Goal: Transaction & Acquisition: Obtain resource

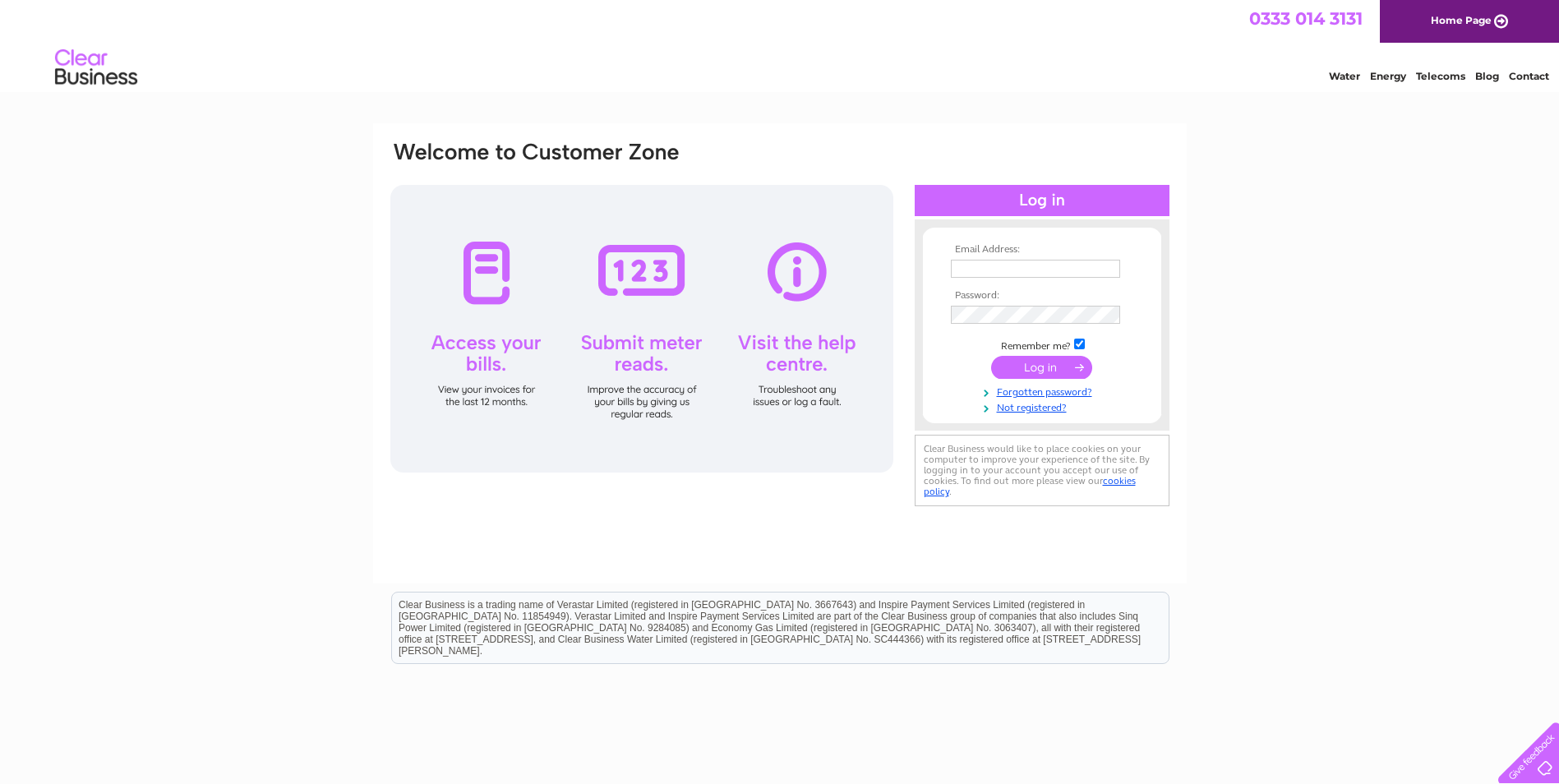
type input "grant@jamesashton.co.uk"
click at [1041, 368] on input "submit" at bounding box center [1041, 367] width 101 height 23
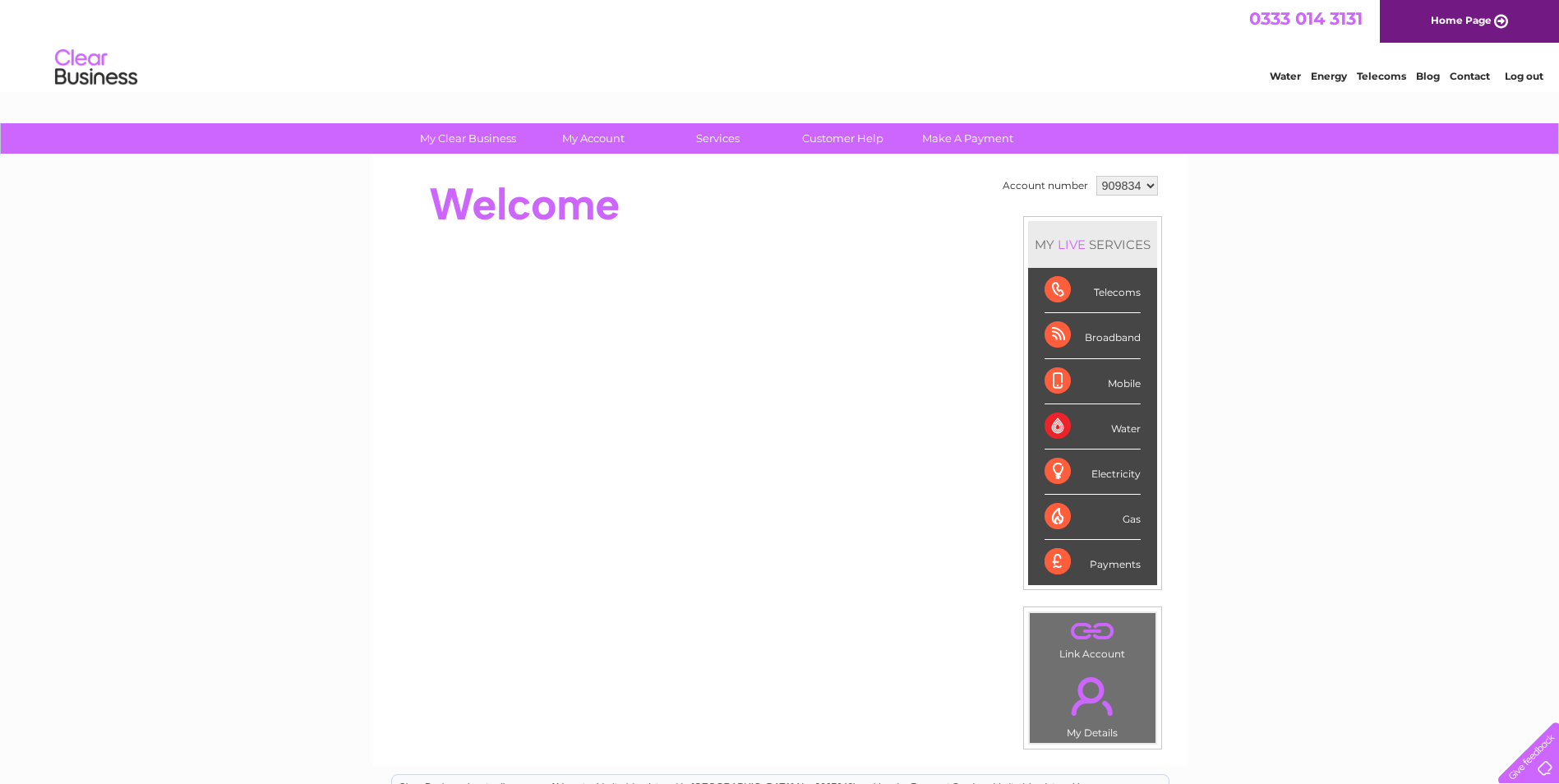
click at [1127, 189] on select "909834 934877" at bounding box center [1127, 186] width 62 height 20
select select "934877"
click at [1096, 176] on select "909834 934877" at bounding box center [1127, 186] width 62 height 20
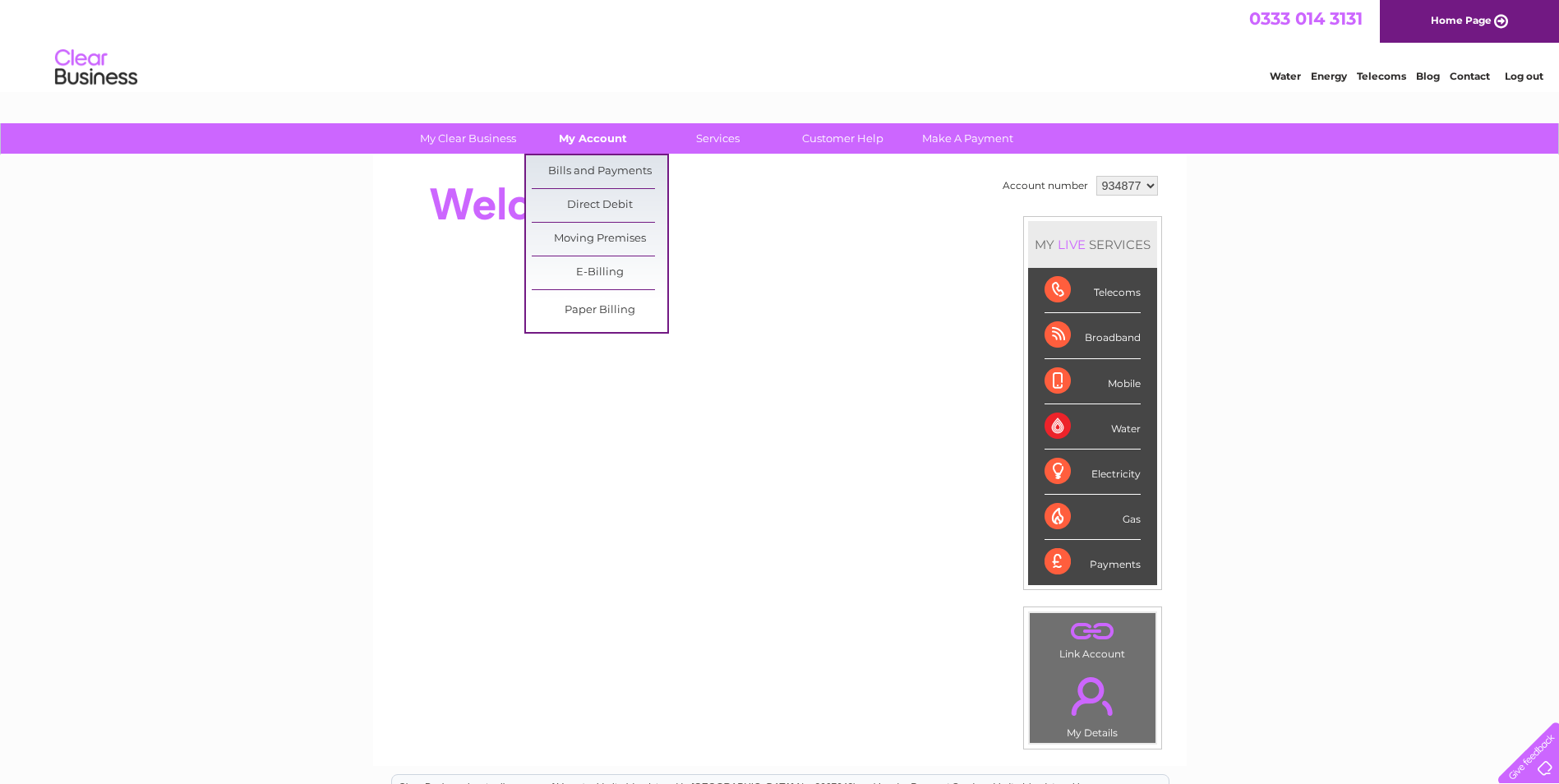
click at [618, 139] on link "My Account" at bounding box center [593, 138] width 136 height 30
click at [601, 164] on link "Bills and Payments" at bounding box center [600, 171] width 136 height 33
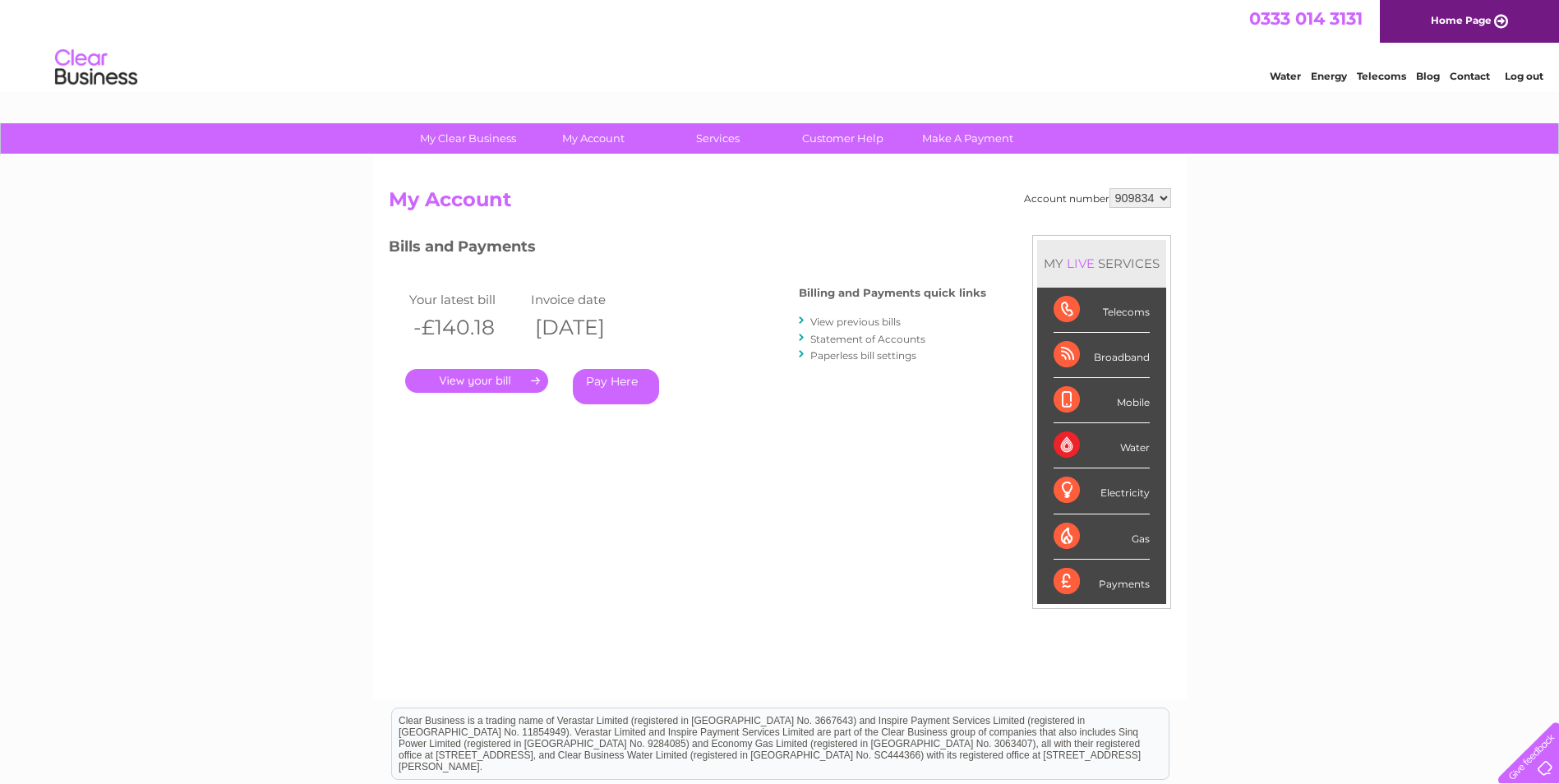
click at [1133, 201] on select "909834 934877" at bounding box center [1140, 198] width 62 height 20
select select "934877"
click at [1109, 188] on select "909834 934877" at bounding box center [1140, 198] width 62 height 20
click at [488, 384] on link "." at bounding box center [476, 381] width 143 height 24
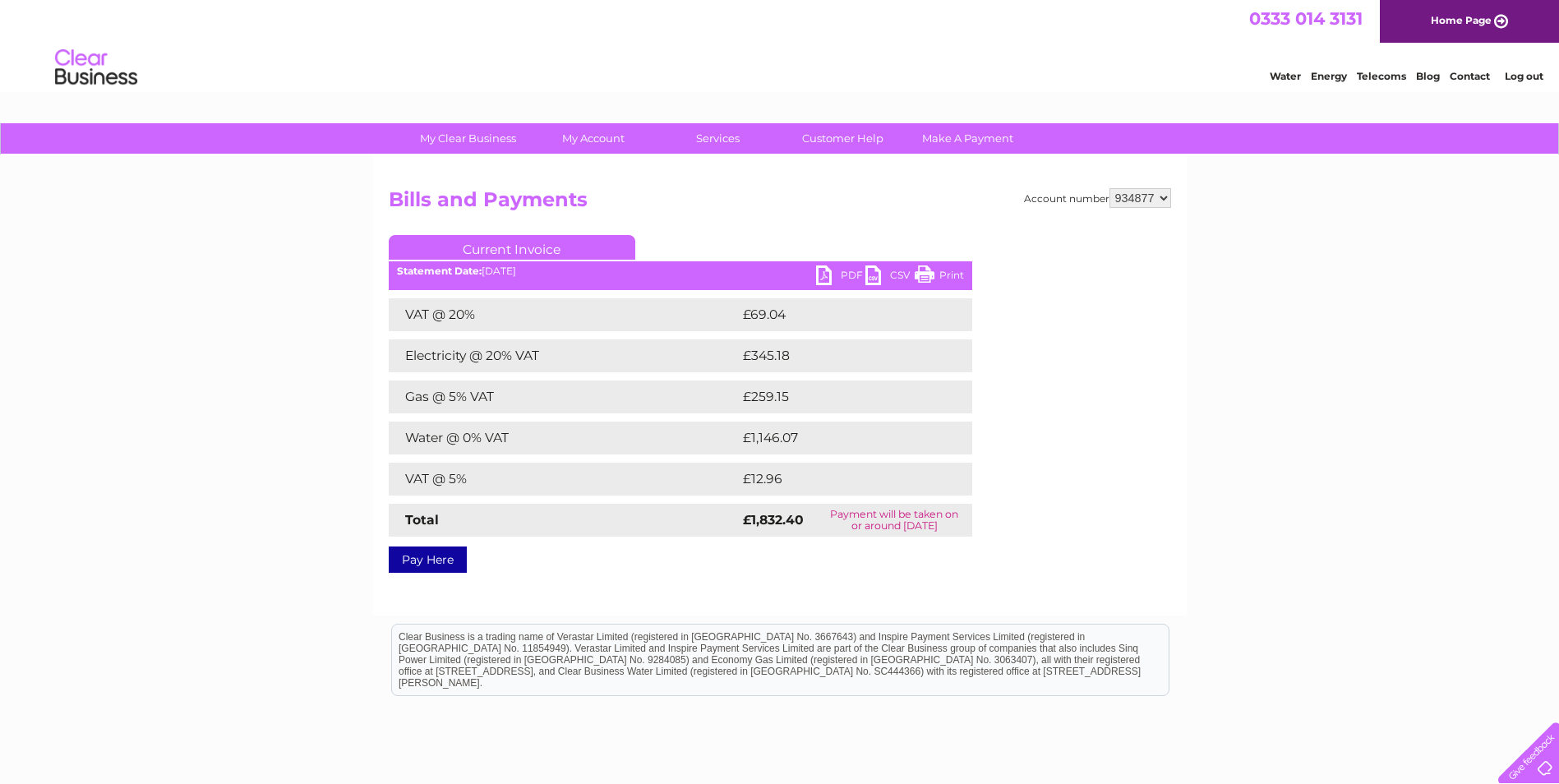
click at [824, 274] on link "PDF" at bounding box center [840, 278] width 49 height 24
click at [1528, 79] on link "Log out" at bounding box center [1524, 76] width 39 height 12
